Goal: Task Accomplishment & Management: Manage account settings

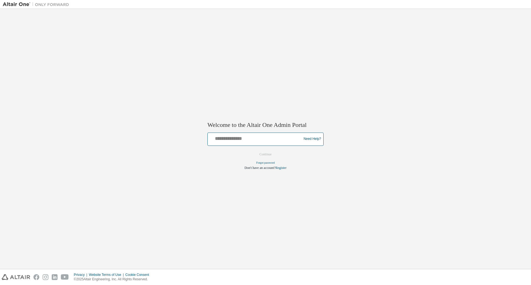
drag, startPoint x: 242, startPoint y: 135, endPoint x: 241, endPoint y: 138, distance: 2.9
click at [242, 135] on input "text" at bounding box center [255, 138] width 91 height 8
click at [241, 138] on input "text" at bounding box center [255, 138] width 91 height 8
type input "**********"
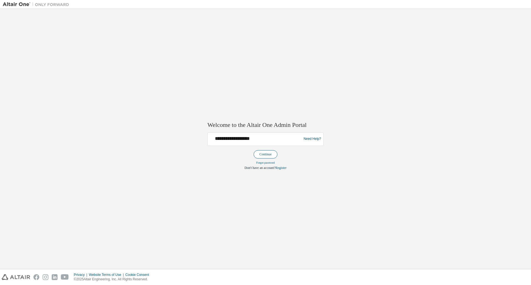
click at [274, 154] on button "Continue" at bounding box center [266, 154] width 24 height 8
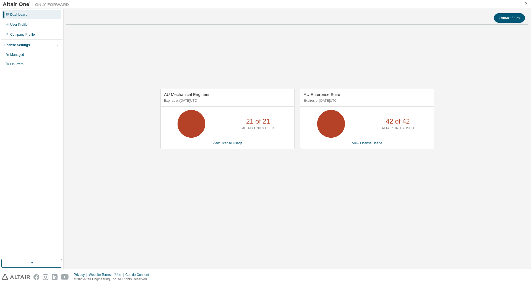
click at [246, 80] on div "AU Mechanical Engineer Expires on August 12, 2026 UTC 21 of 21 ALTAIR UNITS USE…" at bounding box center [297, 121] width 462 height 185
